Goal: Register for event/course

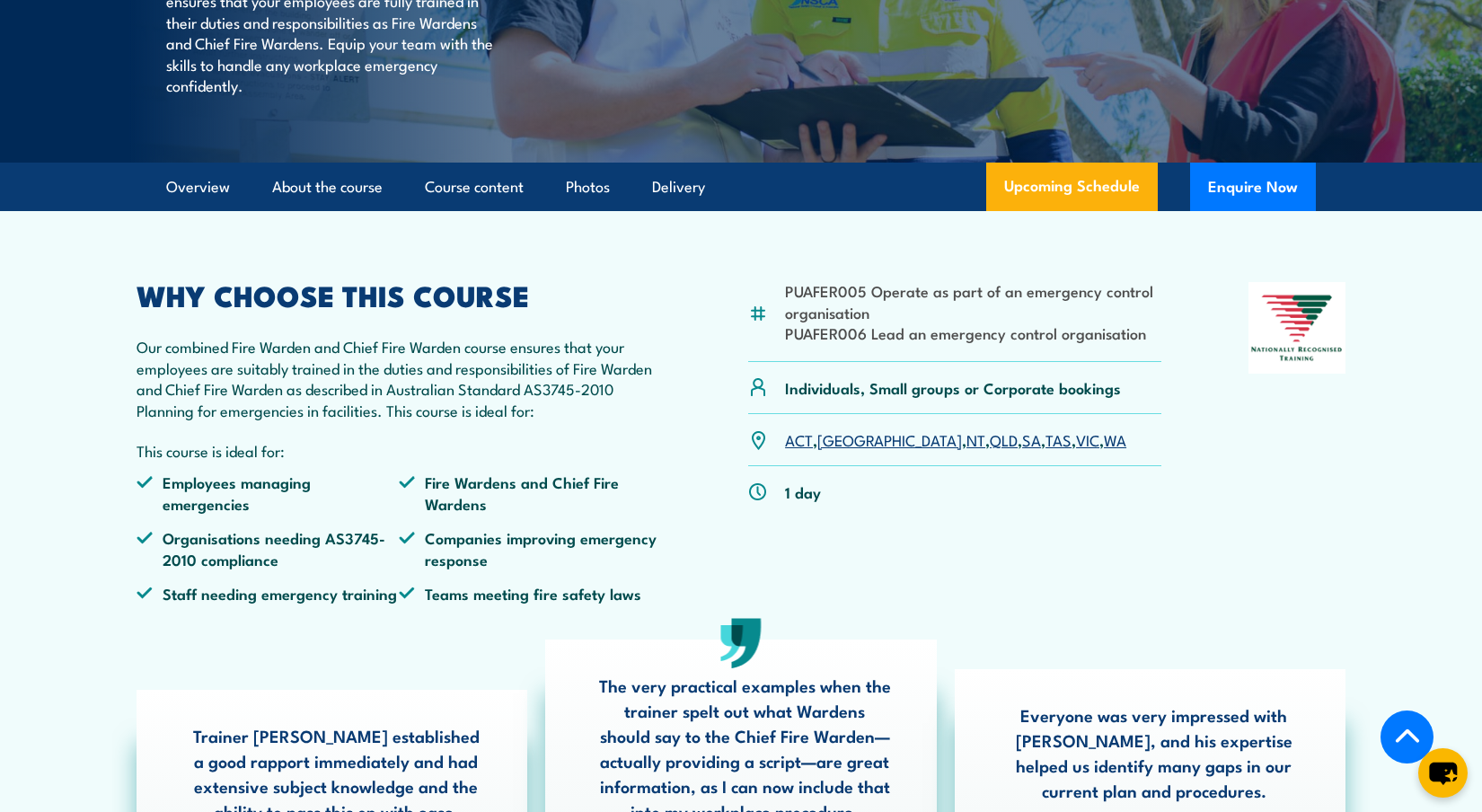
scroll to position [395, 0]
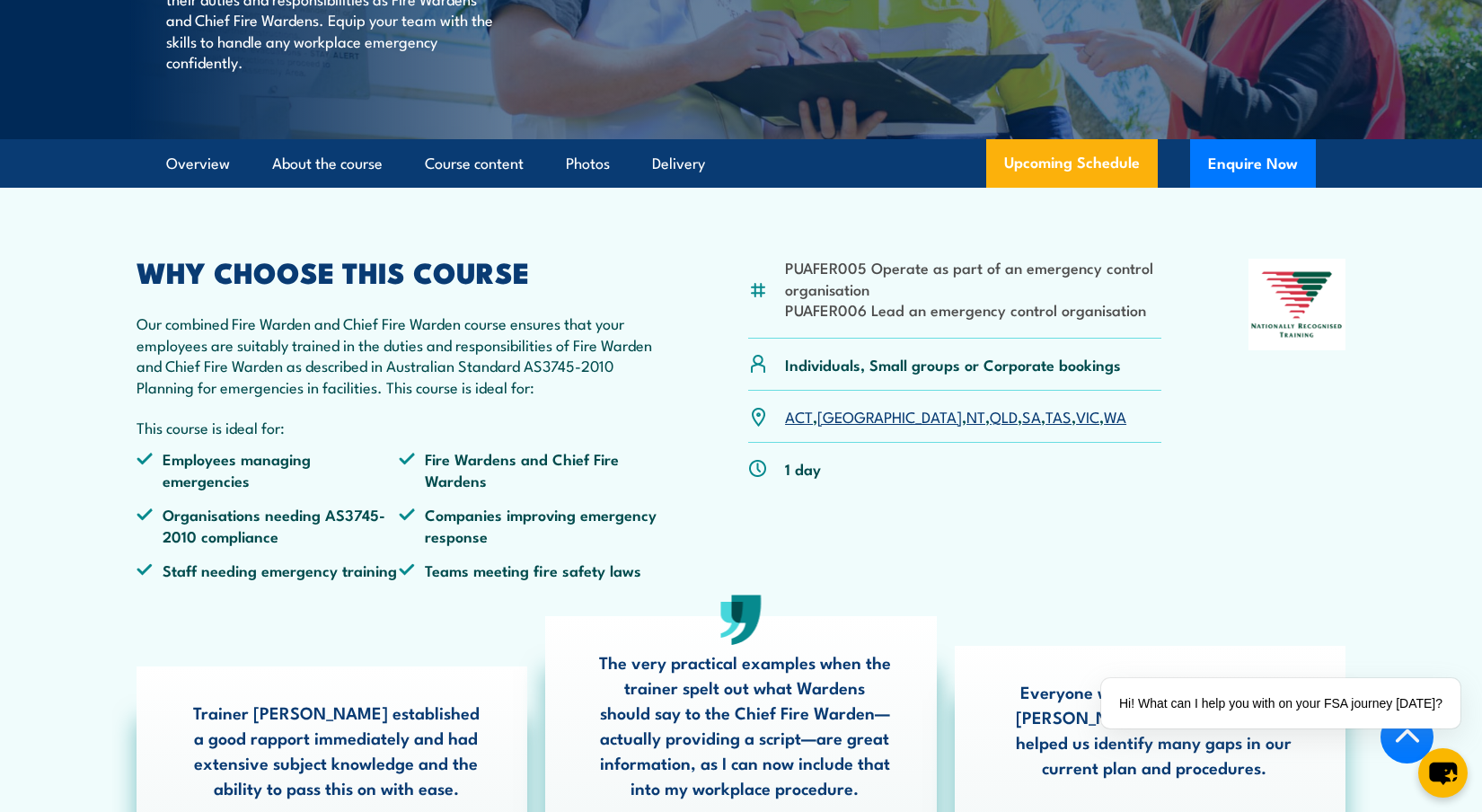
click at [1022, 426] on link "SA" at bounding box center [1031, 415] width 19 height 22
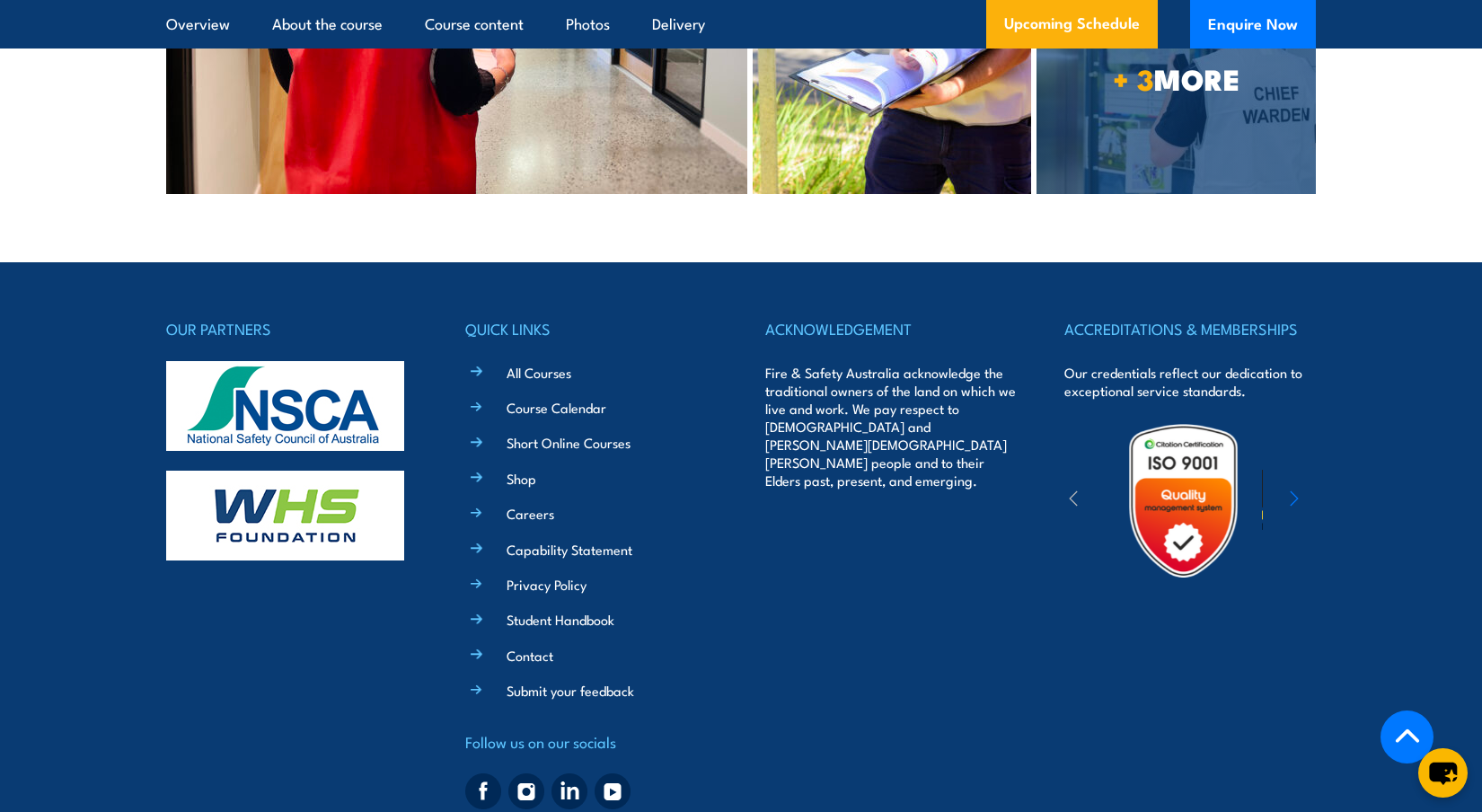
scroll to position [5056, 0]
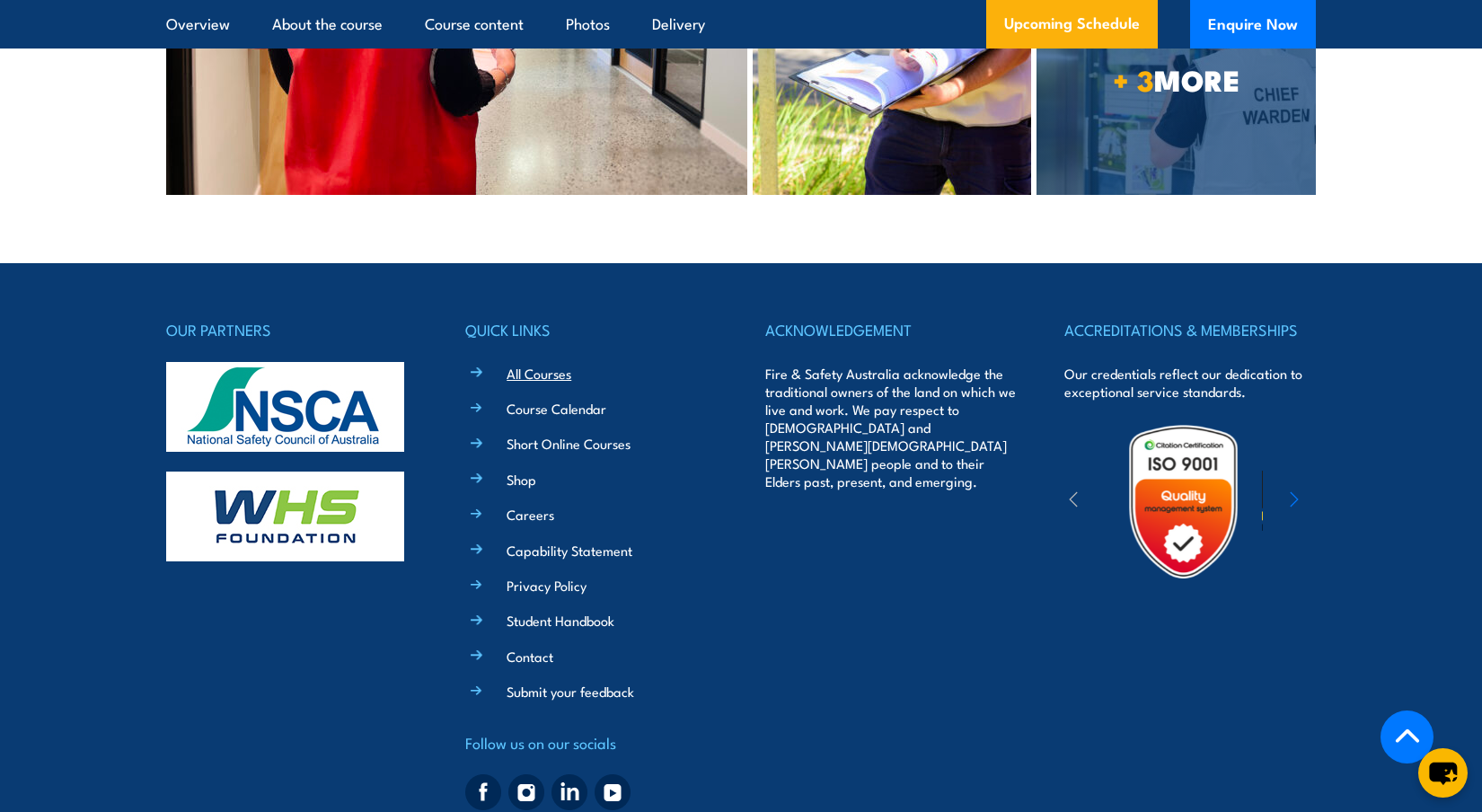
click at [547, 367] on link "All Courses" at bounding box center [540, 372] width 65 height 19
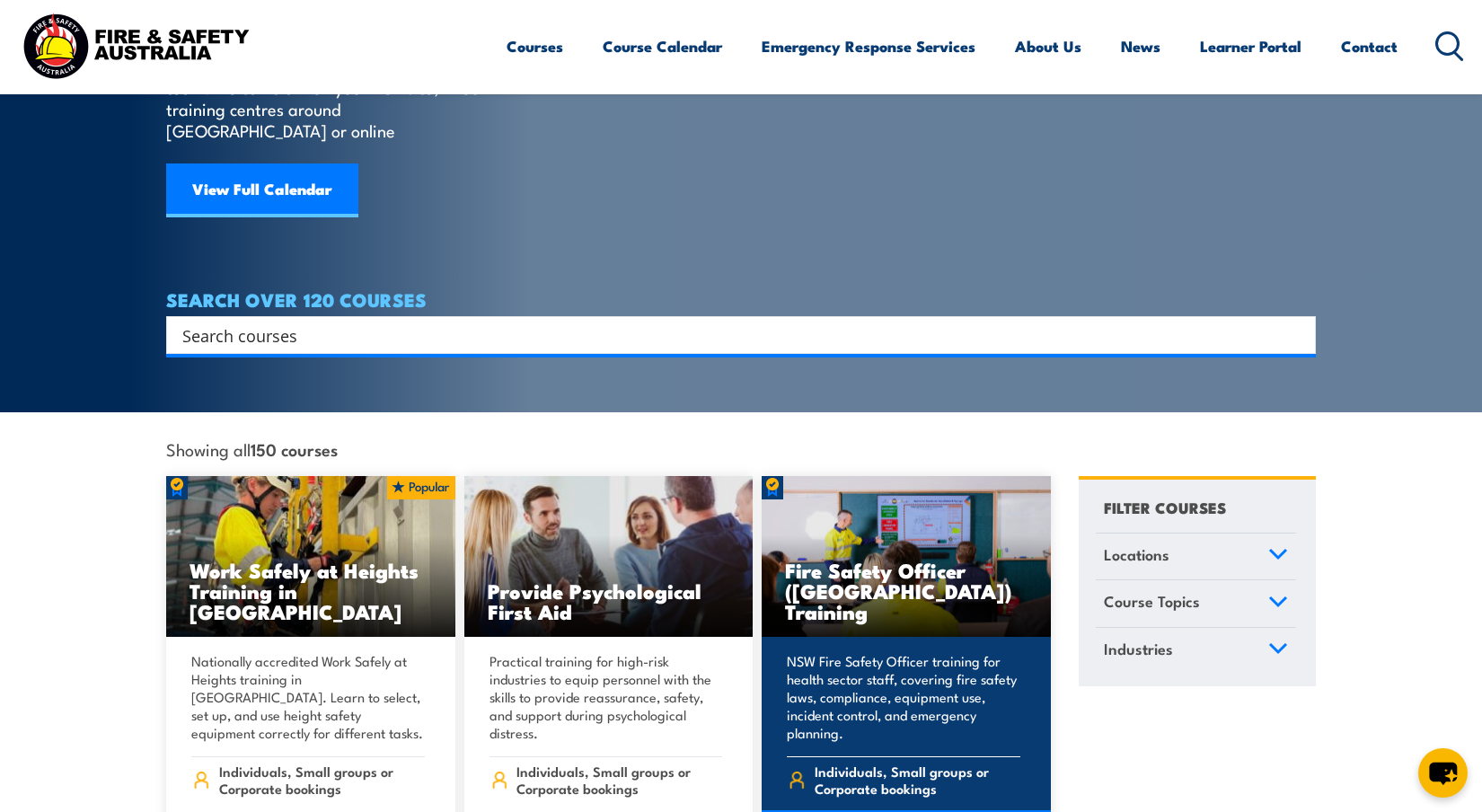
scroll to position [181, 0]
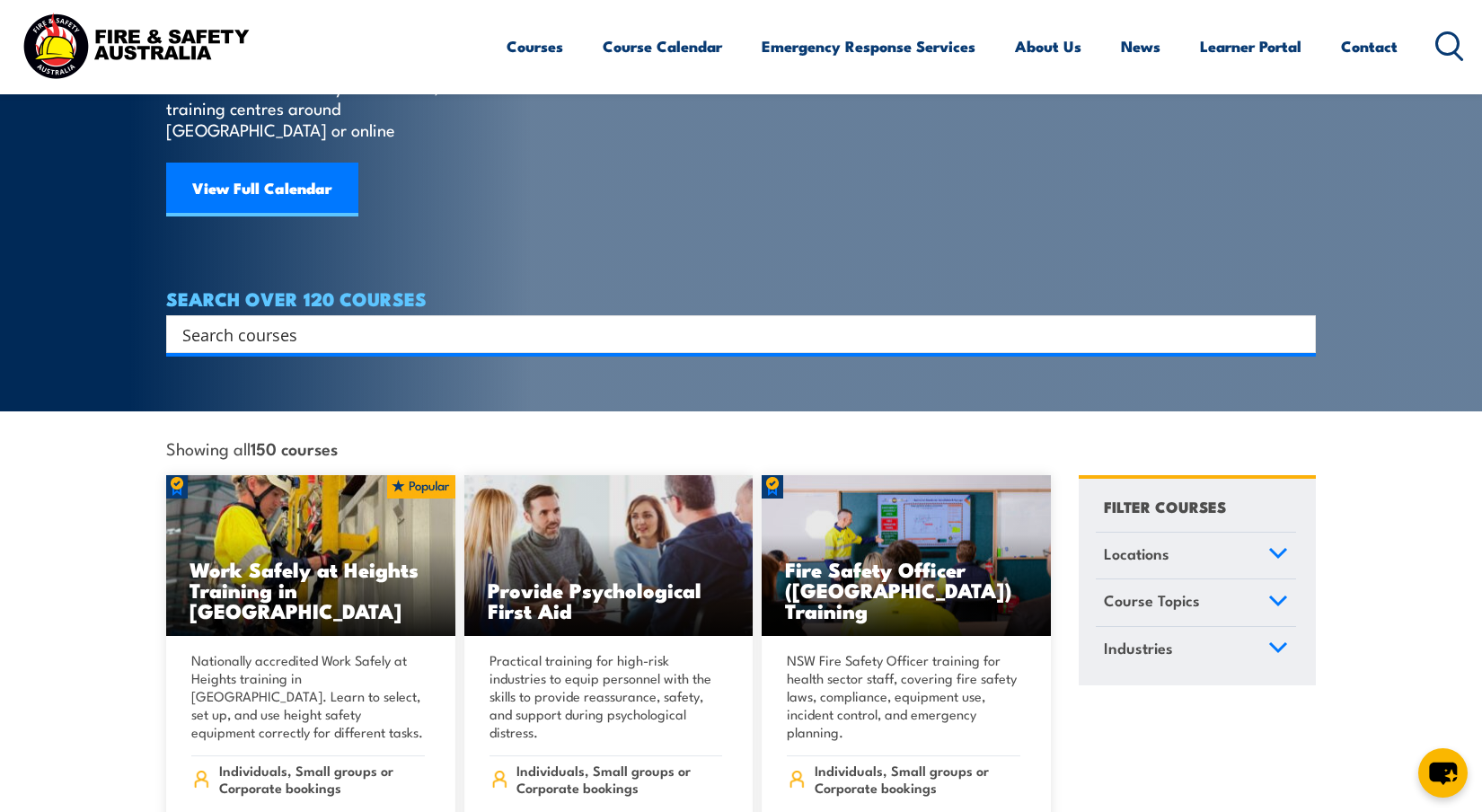
click at [1282, 548] on icon at bounding box center [1278, 552] width 16 height 8
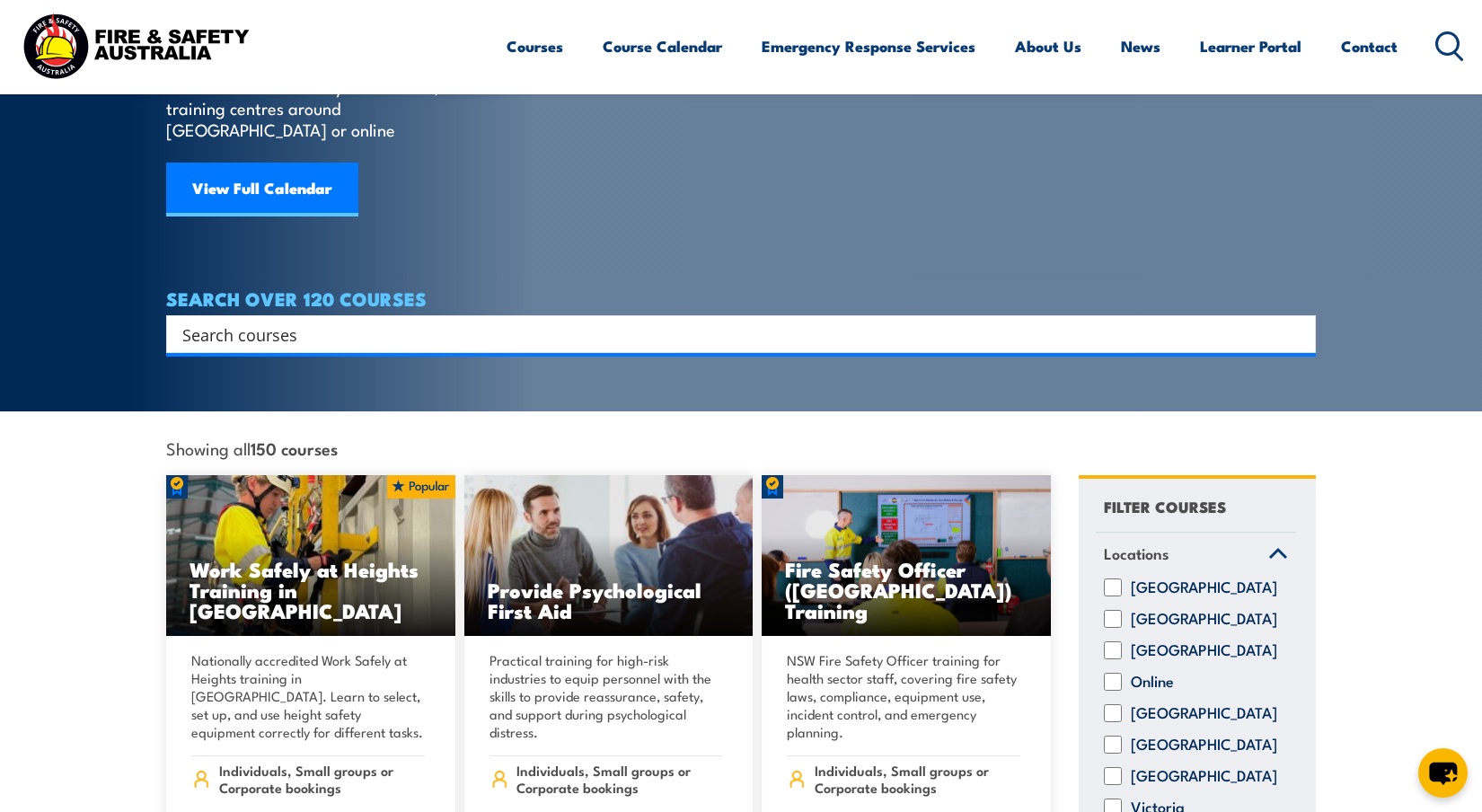
click at [1107, 736] on input "South Australia" at bounding box center [1113, 744] width 18 height 18
checkbox input "true"
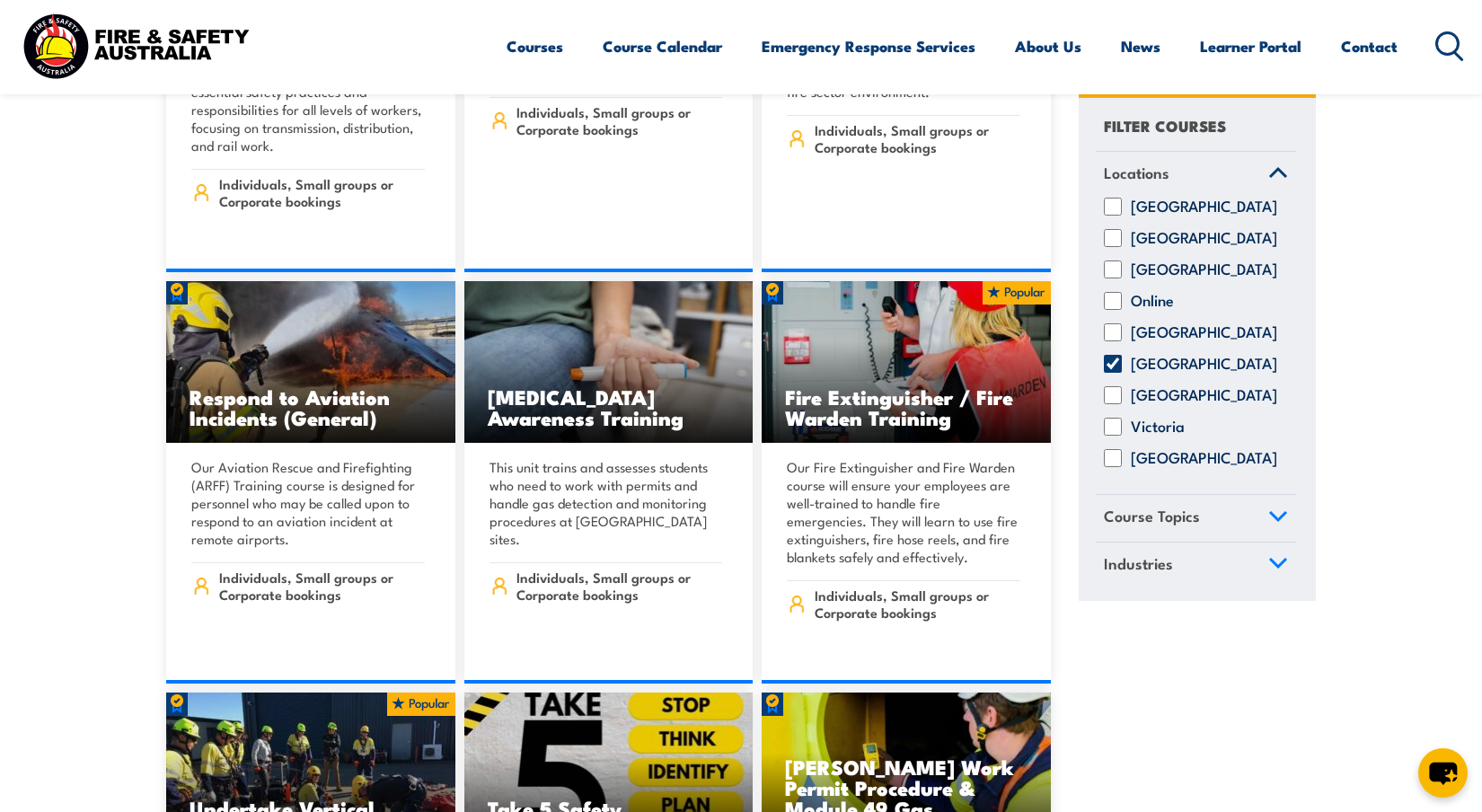
scroll to position [4329, 0]
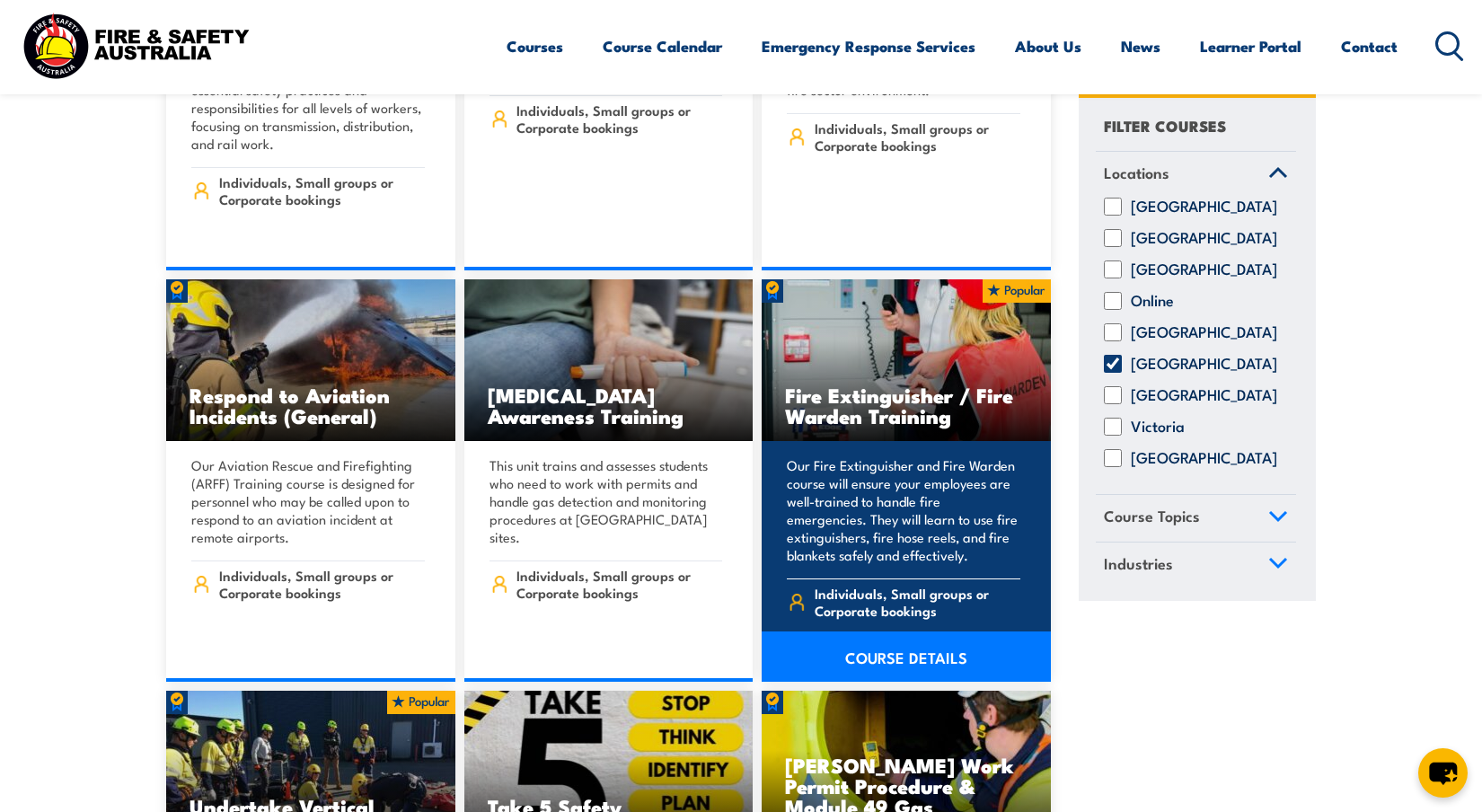
click at [901, 488] on p "Our Fire Extinguisher and Fire Warden course will ensure your employees are wel…" at bounding box center [903, 509] width 233 height 107
click at [886, 631] on link "COURSE DETAILS" at bounding box center [907, 656] width 290 height 50
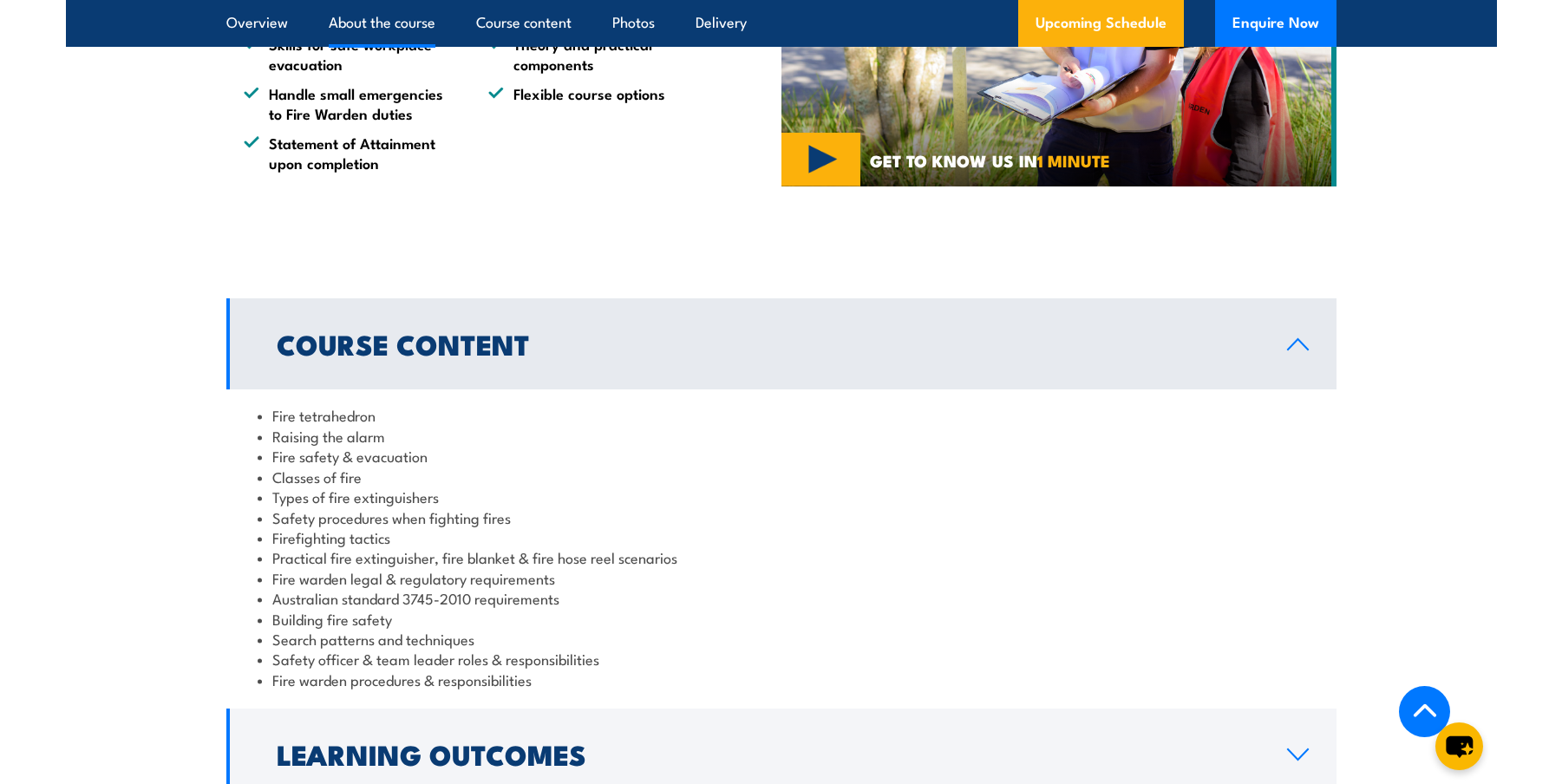
scroll to position [1235, 0]
